Goal: Task Accomplishment & Management: Complete application form

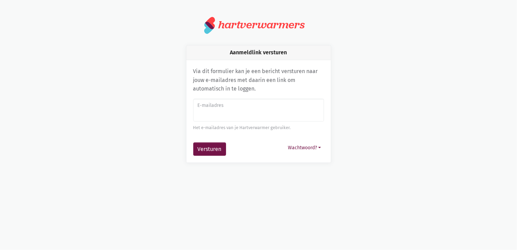
click at [217, 111] on input "E-mailadres" at bounding box center [258, 110] width 131 height 23
type input "cdvnest@lp"
click at [193, 142] on button "Versturen" at bounding box center [209, 149] width 33 height 14
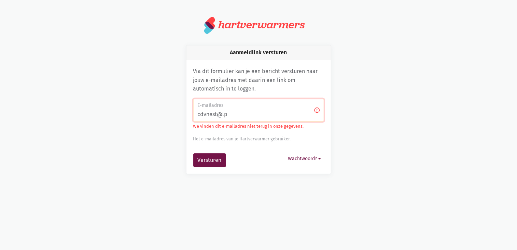
click at [239, 116] on input "cdvnest@lp" at bounding box center [258, 110] width 131 height 23
type input "cdvnest@lp.be"
click at [218, 156] on button "Versturen" at bounding box center [209, 160] width 33 height 14
